Goal: Task Accomplishment & Management: Manage account settings

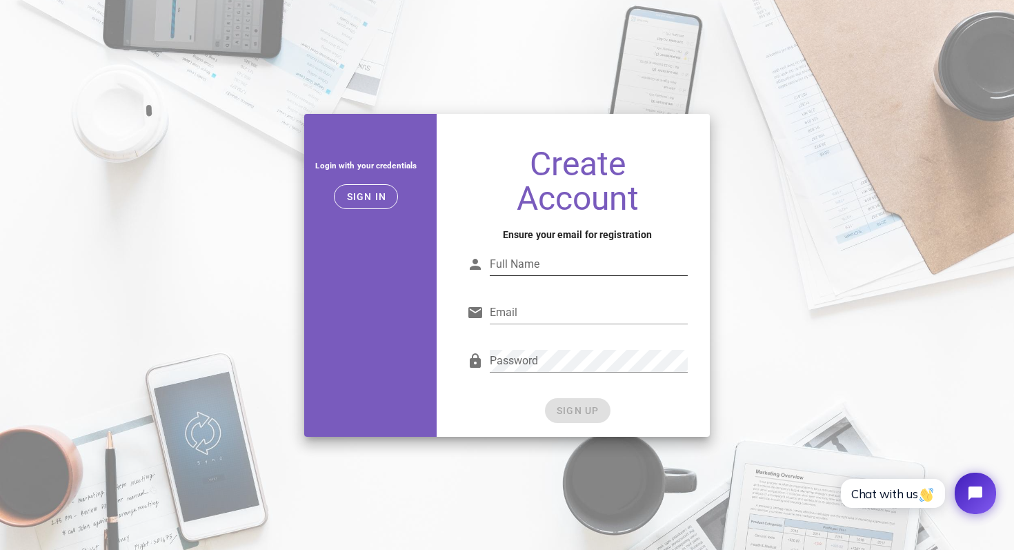
click at [513, 255] on div "Full Name" at bounding box center [589, 264] width 198 height 22
type input "Hardik Manchanda"
click at [540, 321] on input "Email" at bounding box center [589, 313] width 198 height 22
type input "[EMAIL_ADDRESS][DOMAIN_NAME]"
click at [467, 221] on div "Create Account Ensure your email for registration Full Name Hardik Manchanda Em…" at bounding box center [577, 286] width 265 height 301
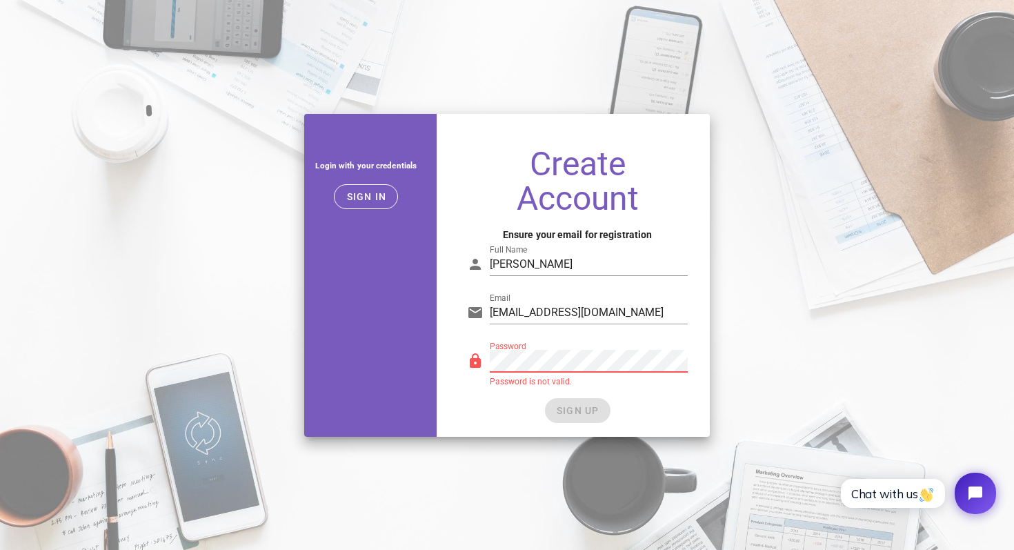
click at [529, 377] on div "Password is not valid." at bounding box center [589, 381] width 198 height 8
click at [609, 413] on button "SIGN UP" at bounding box center [578, 410] width 66 height 25
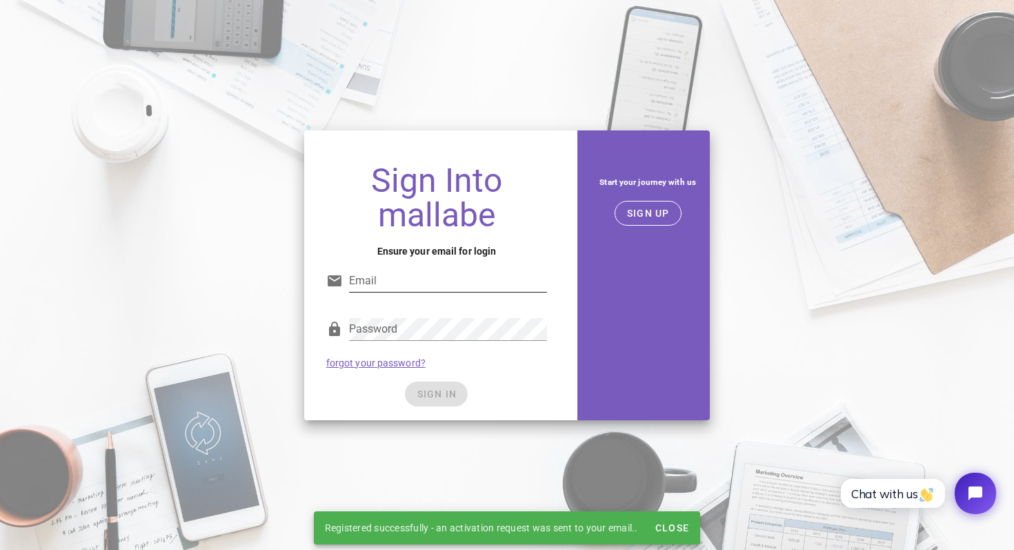
click at [407, 262] on div "Email" at bounding box center [436, 285] width 221 height 46
click at [407, 275] on input "Email" at bounding box center [448, 281] width 198 height 22
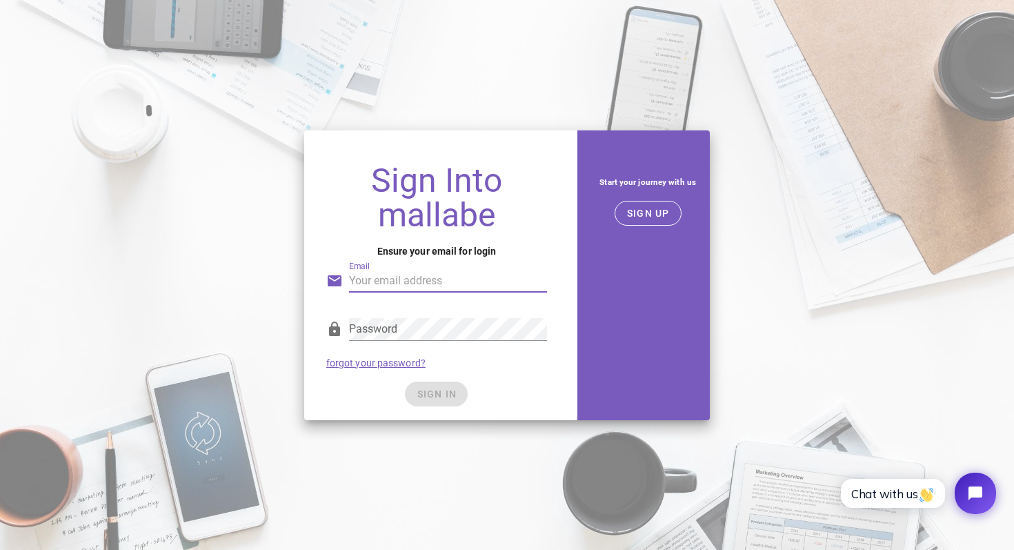
type input "manchandahardik40@gmail.com"
click at [444, 386] on button "SIGN IN" at bounding box center [436, 394] width 63 height 25
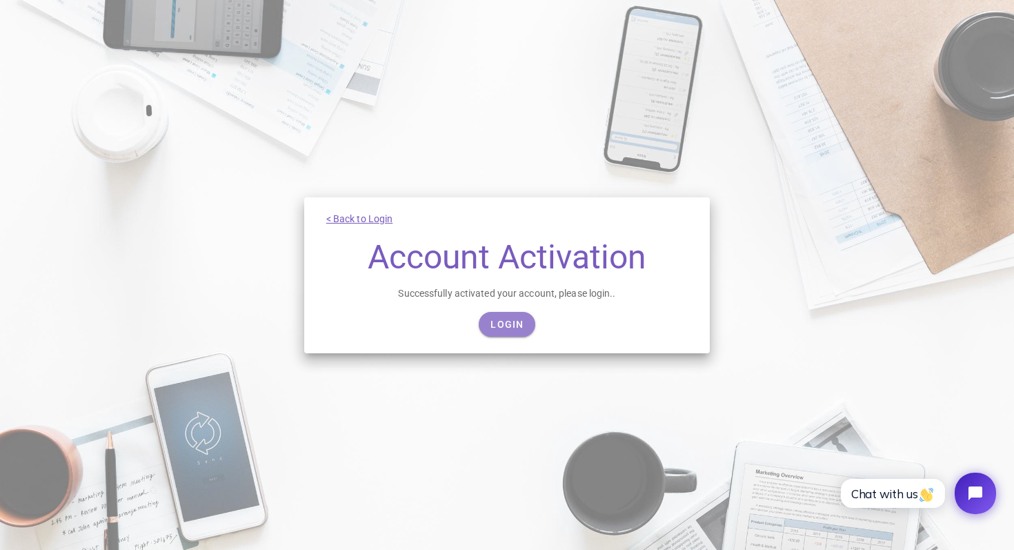
click at [510, 312] on link "Login" at bounding box center [507, 324] width 56 height 25
click at [524, 330] on link "Login" at bounding box center [507, 324] width 56 height 25
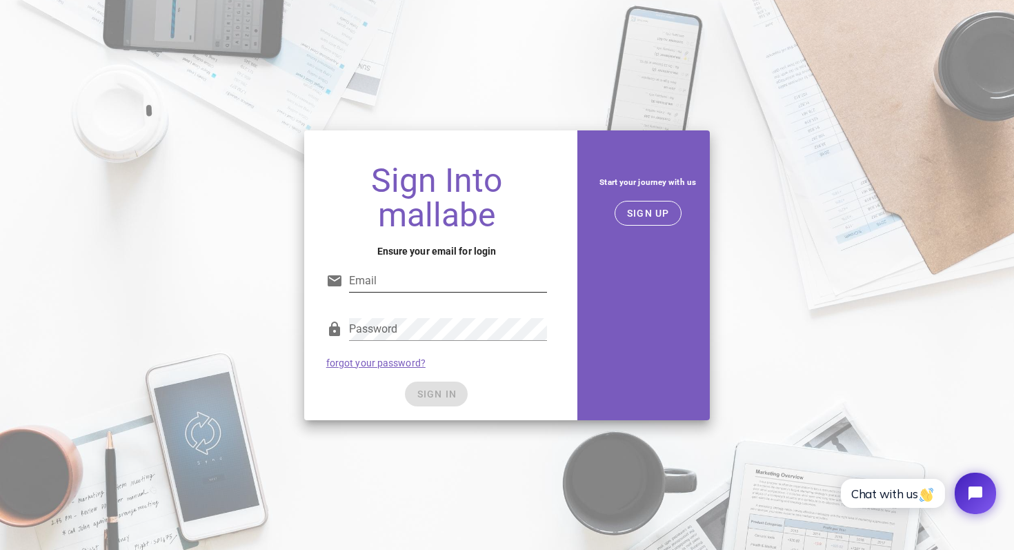
click at [471, 274] on input "Email" at bounding box center [448, 281] width 198 height 22
type input "[EMAIL_ADDRESS][DOMAIN_NAME]"
click at [442, 349] on div at bounding box center [448, 351] width 198 height 10
click at [309, 331] on div "Sign Into mallabe Ensure your email for login Email manchandahardik40@gmail.com…" at bounding box center [436, 287] width 265 height 268
click at [442, 398] on div "SIGN IN" at bounding box center [436, 394] width 221 height 25
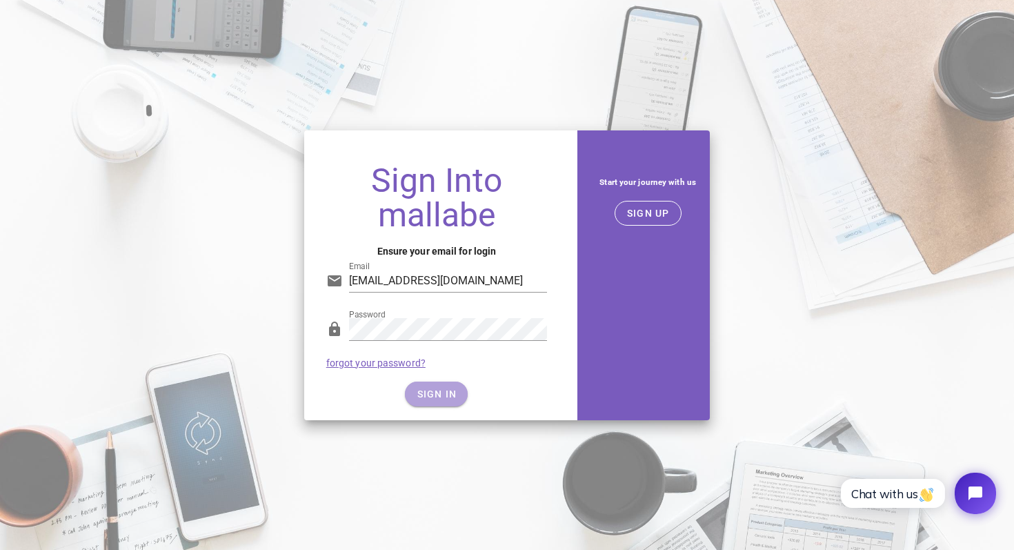
click at [442, 398] on span "SIGN IN" at bounding box center [436, 394] width 41 height 11
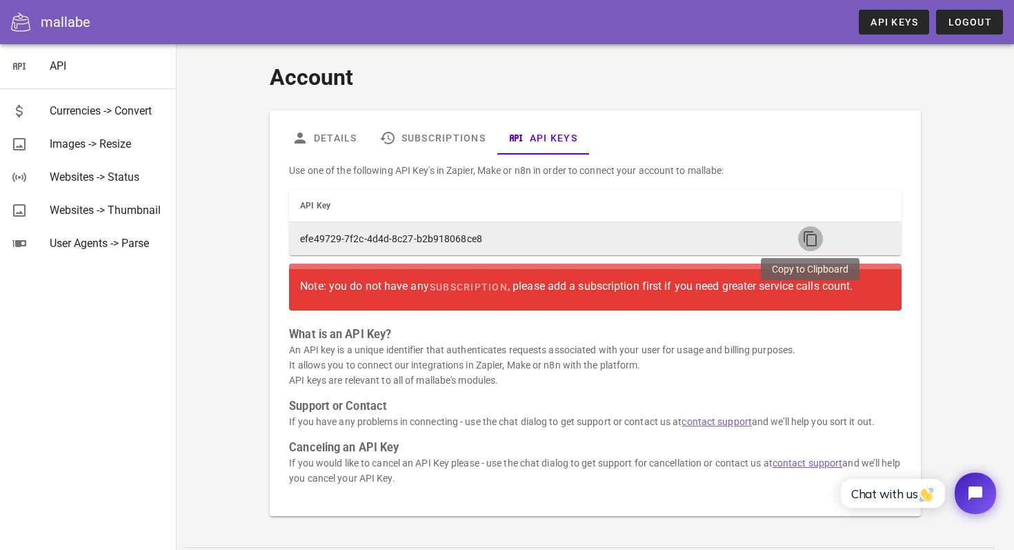
click at [805, 236] on icon "button" at bounding box center [811, 238] width 17 height 17
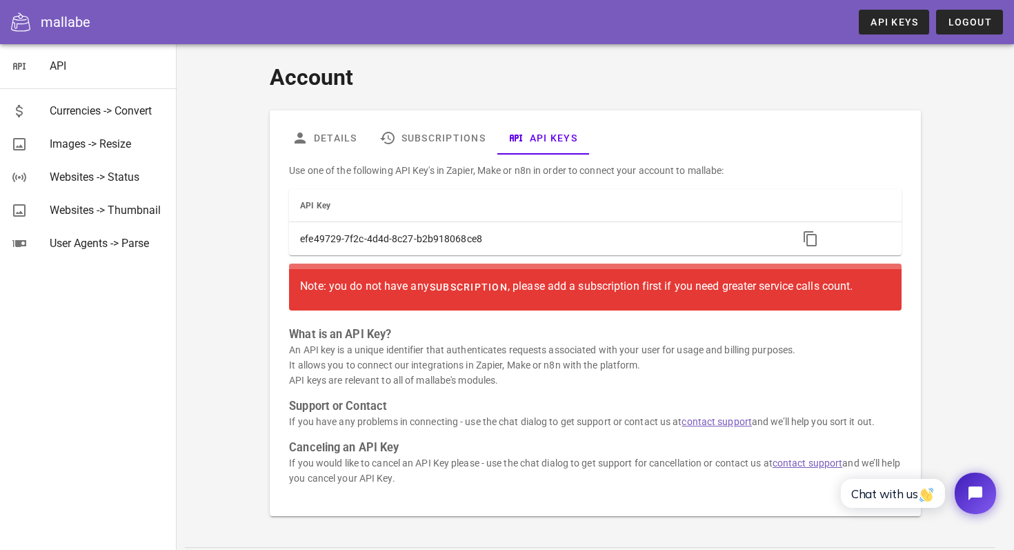
click at [449, 283] on span "subscription" at bounding box center [468, 287] width 79 height 11
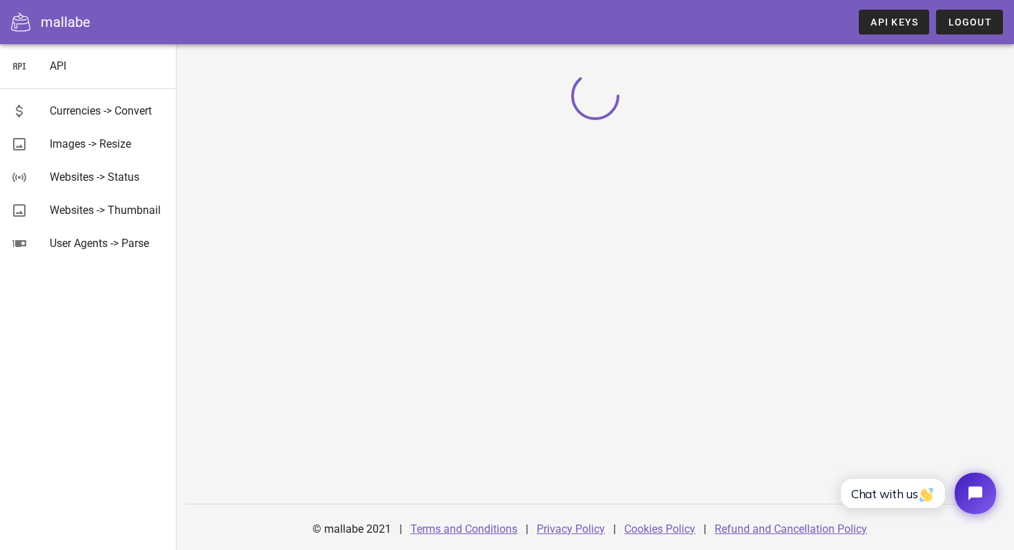
click at [567, 225] on div "© mallabe 2021 | Terms and Conditions | Privacy Policy | Cookies Policy | Refun…" at bounding box center [596, 297] width 838 height 506
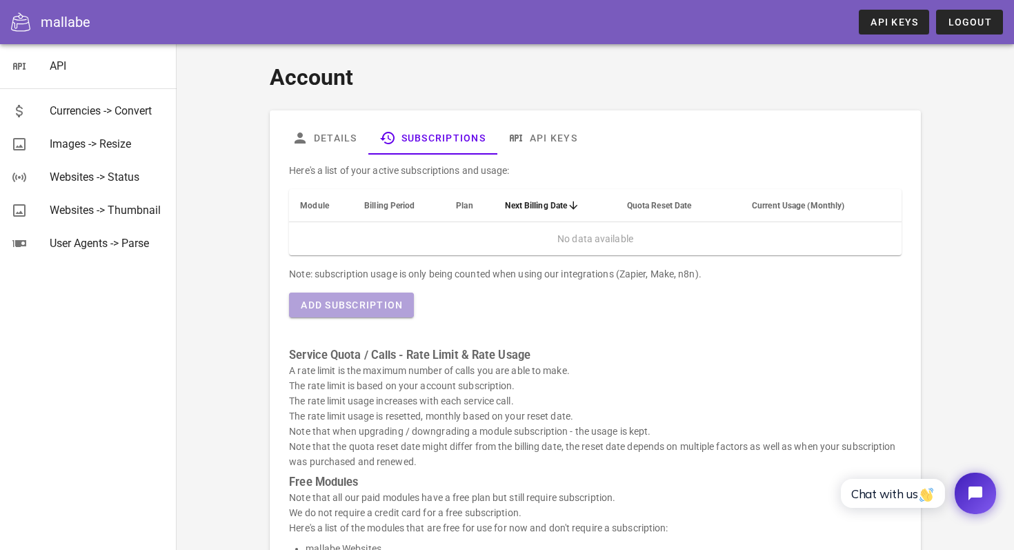
click at [403, 297] on button "Add Subscription" at bounding box center [351, 305] width 125 height 25
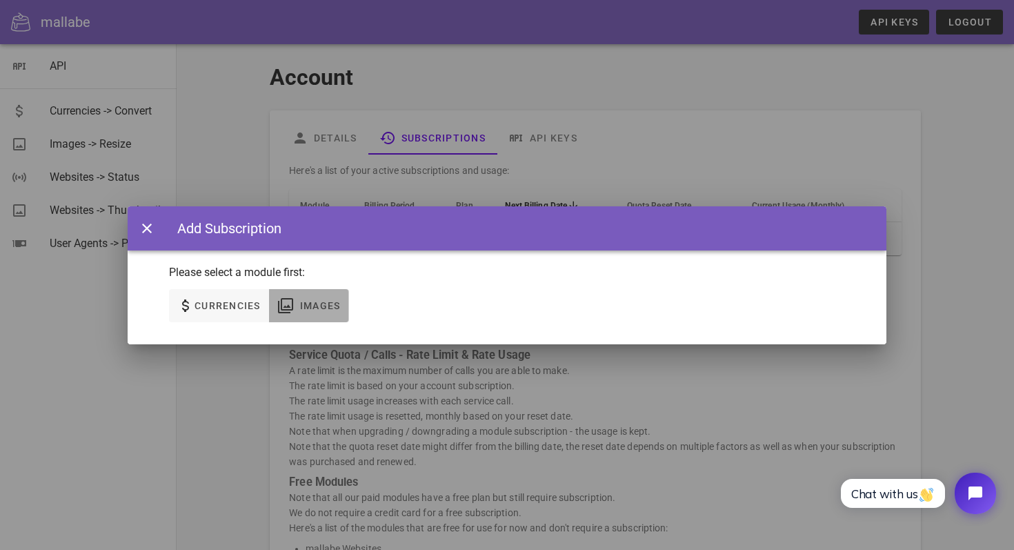
click at [298, 302] on span "Images" at bounding box center [308, 305] width 63 height 17
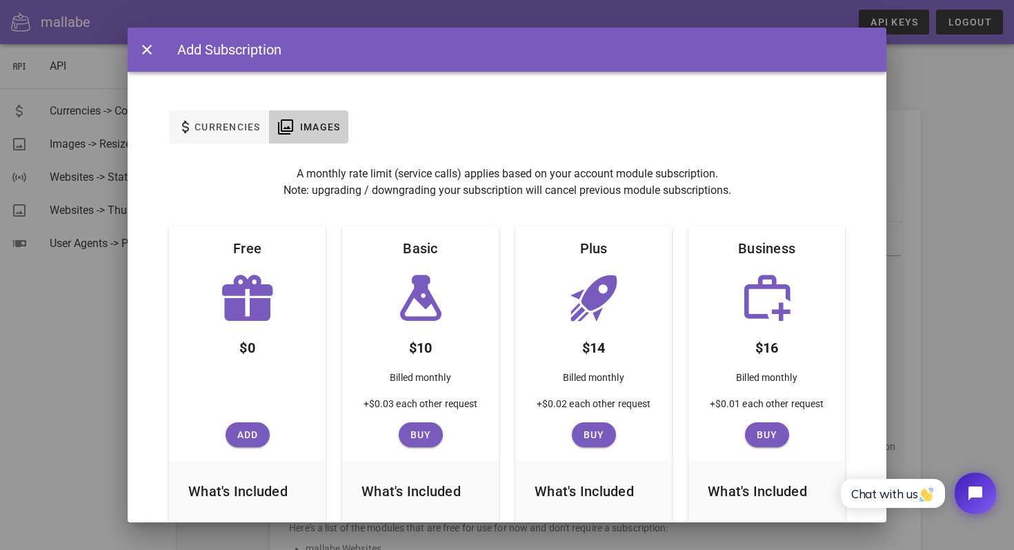
scroll to position [50, 0]
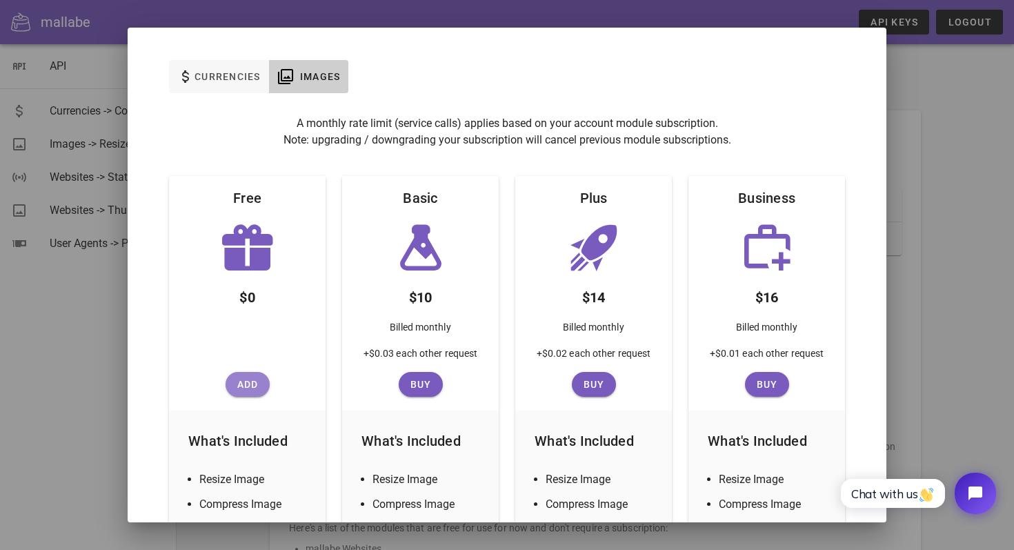
click at [242, 391] on button "Add" at bounding box center [248, 384] width 44 height 25
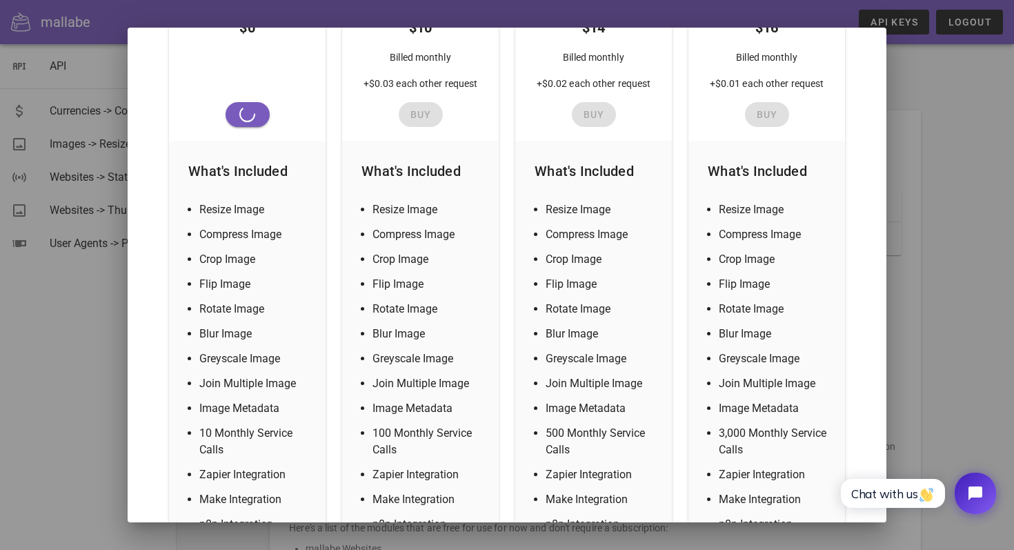
scroll to position [426, 0]
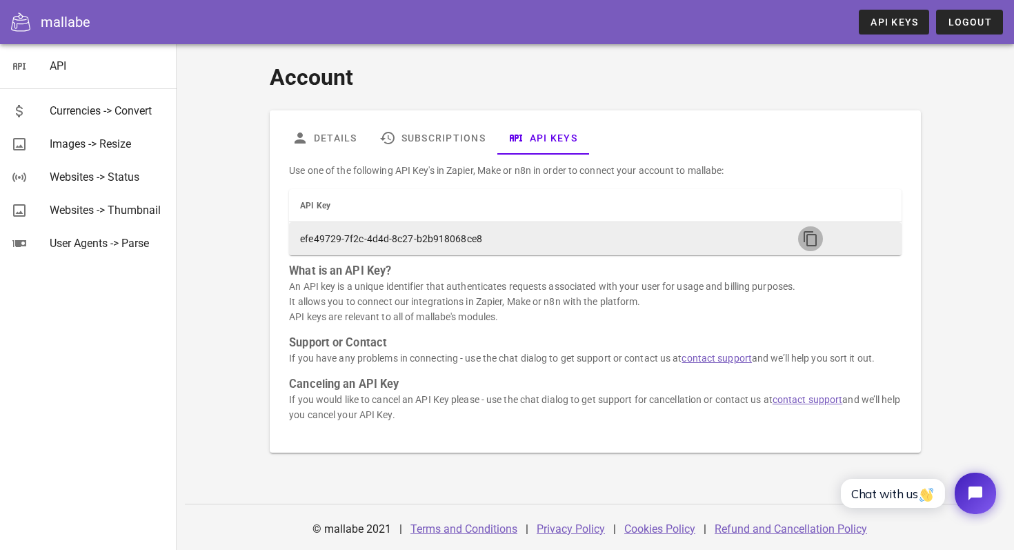
click at [808, 237] on icon "button" at bounding box center [811, 238] width 17 height 17
